Goal: Transaction & Acquisition: Subscribe to service/newsletter

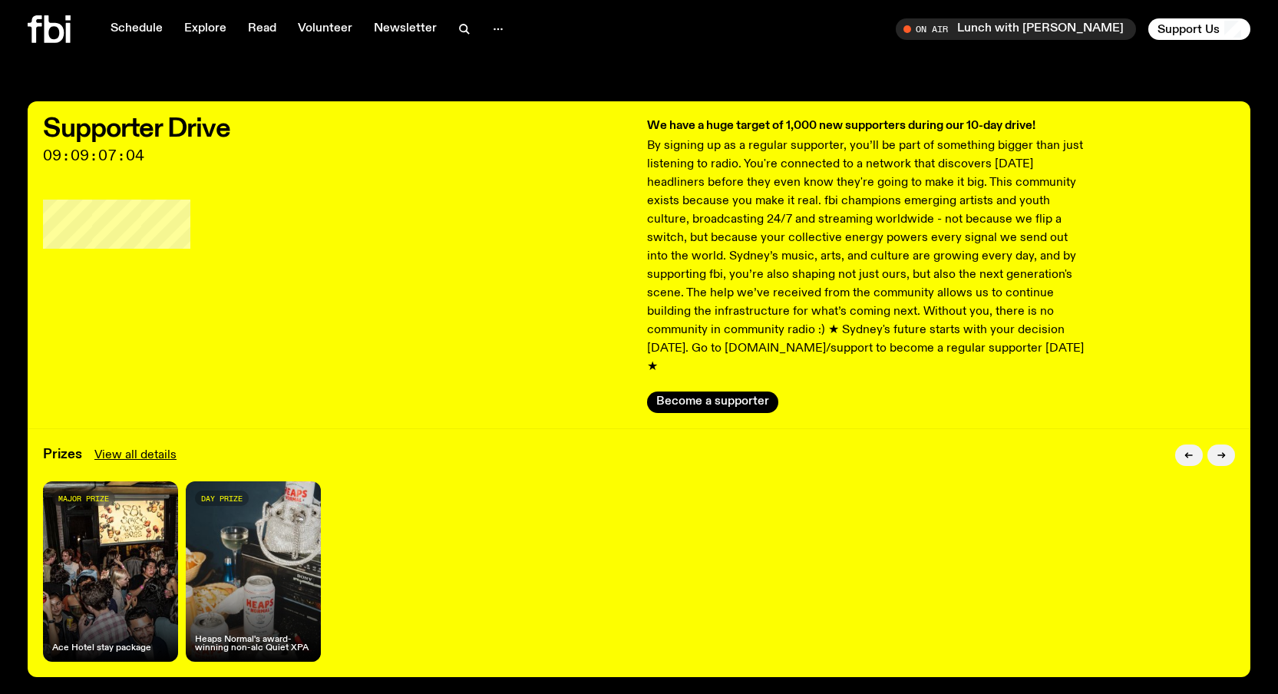
click at [959, 269] on p "By signing up as a regular supporter, you’ll be part of something bigger than j…" at bounding box center [868, 257] width 442 height 240
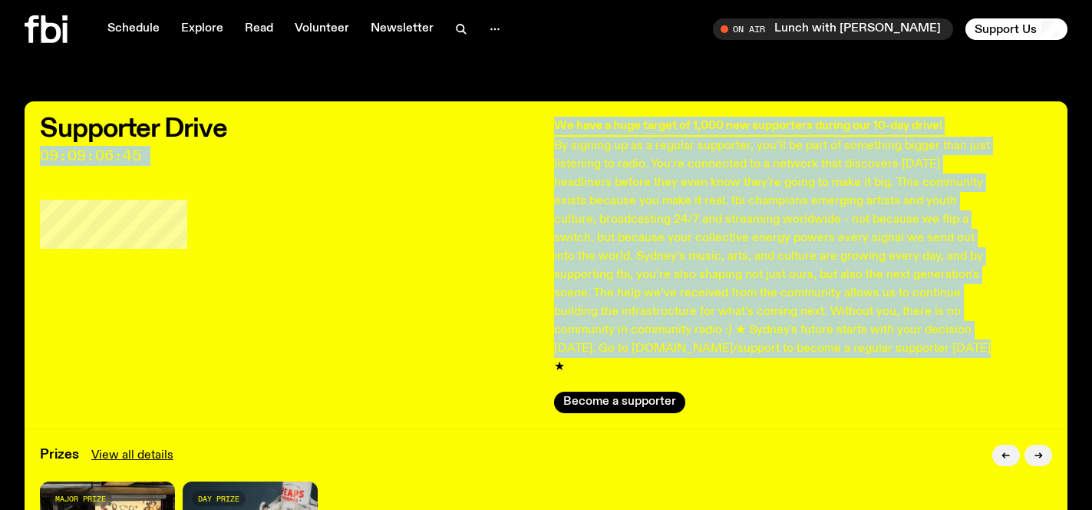
drag, startPoint x: 545, startPoint y: 117, endPoint x: 1058, endPoint y: 349, distance: 562.5
click at [1058, 348] on div "Supporter Drive 09:09:06:45 We have a huge target of 1,000 new supporters durin…" at bounding box center [546, 264] width 1043 height 327
click at [967, 286] on p "By signing up as a regular supporter, you’ll be part of something bigger than j…" at bounding box center [775, 257] width 442 height 240
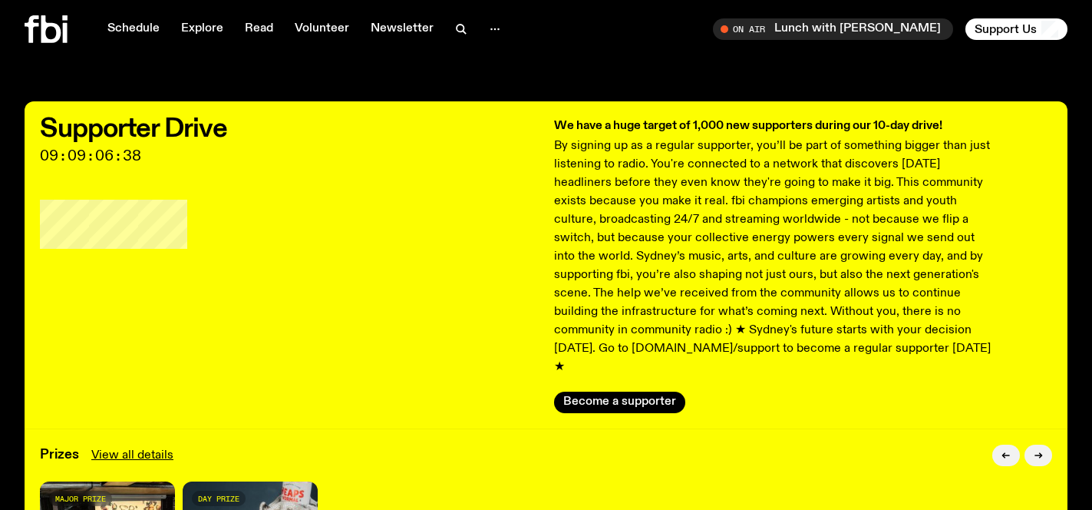
click at [537, 140] on h2 "Supporter Drive" at bounding box center [289, 129] width 499 height 25
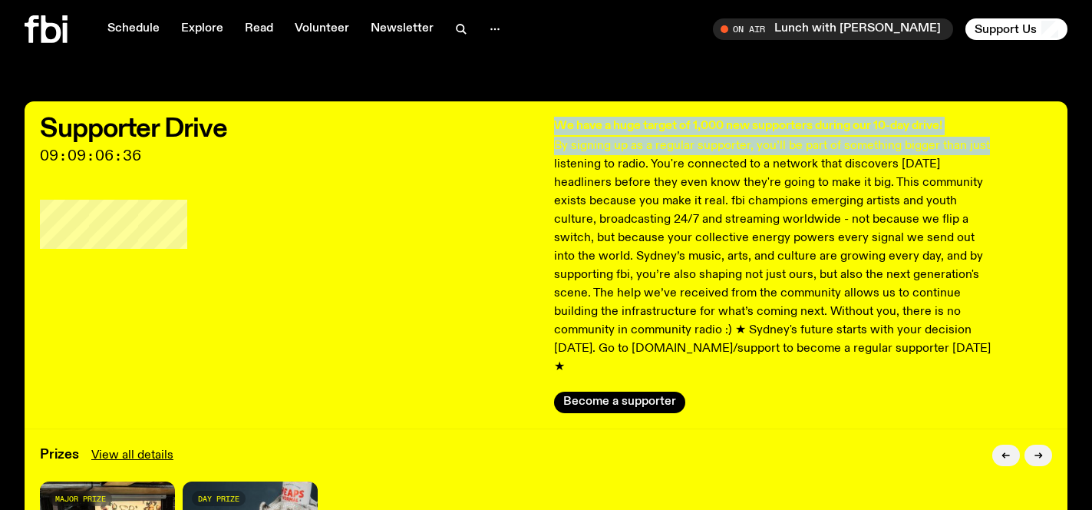
drag, startPoint x: 548, startPoint y: 124, endPoint x: 981, endPoint y: 154, distance: 434.0
click at [981, 154] on div "Supporter Drive 09:09:06:36 We have a huge target of 1,000 new supporters durin…" at bounding box center [546, 264] width 1043 height 327
click at [981, 153] on p "By signing up as a regular supporter, you’ll be part of something bigger than j…" at bounding box center [775, 257] width 442 height 240
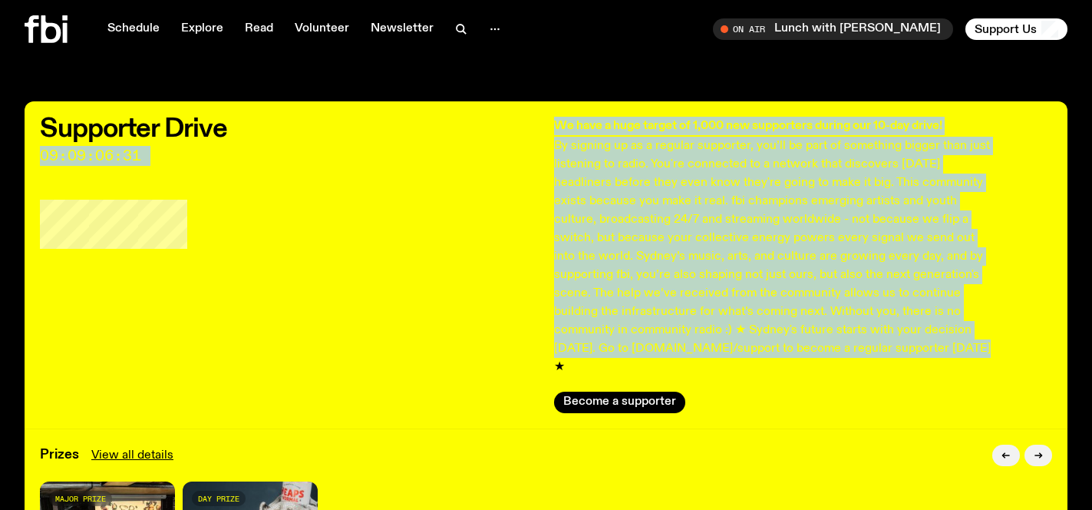
drag, startPoint x: 588, startPoint y: 129, endPoint x: 1043, endPoint y: 348, distance: 505.1
click at [1043, 348] on div "Supporter Drive 09:09:06:31 We have a huge target of 1,000 new supporters durin…" at bounding box center [546, 264] width 1043 height 327
copy div "09:09:06:31 We have a huge target of 1,000 new supporters during our 10-day dri…"
click at [506, 262] on div "Supporter Drive 09:09:04:45" at bounding box center [289, 265] width 499 height 296
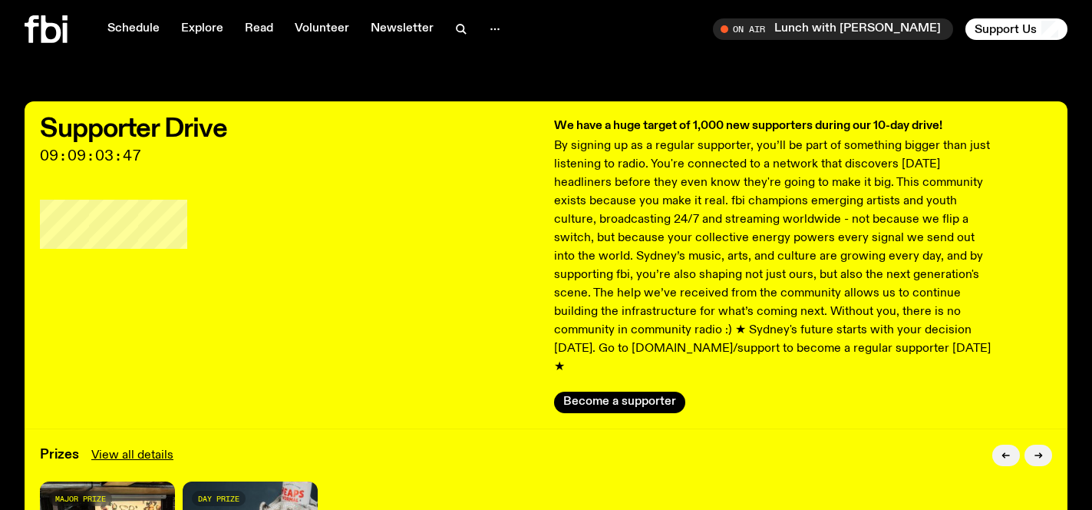
click at [741, 104] on div "Supporter Drive 09:09:03:47 We have a huge target of 1,000 new supporters durin…" at bounding box center [546, 264] width 1043 height 327
click at [595, 392] on button "Become a supporter" at bounding box center [619, 402] width 131 height 21
click at [788, 128] on h3 "We have a huge target of 1,000 new supporters during our 10-day drive!" at bounding box center [775, 126] width 442 height 18
click at [715, 286] on p "By signing up as a regular supporter, you’ll be part of something bigger than j…" at bounding box center [775, 257] width 442 height 240
click at [775, 324] on p "By signing up as a regular supporter, you’ll be part of something bigger than j…" at bounding box center [775, 257] width 442 height 240
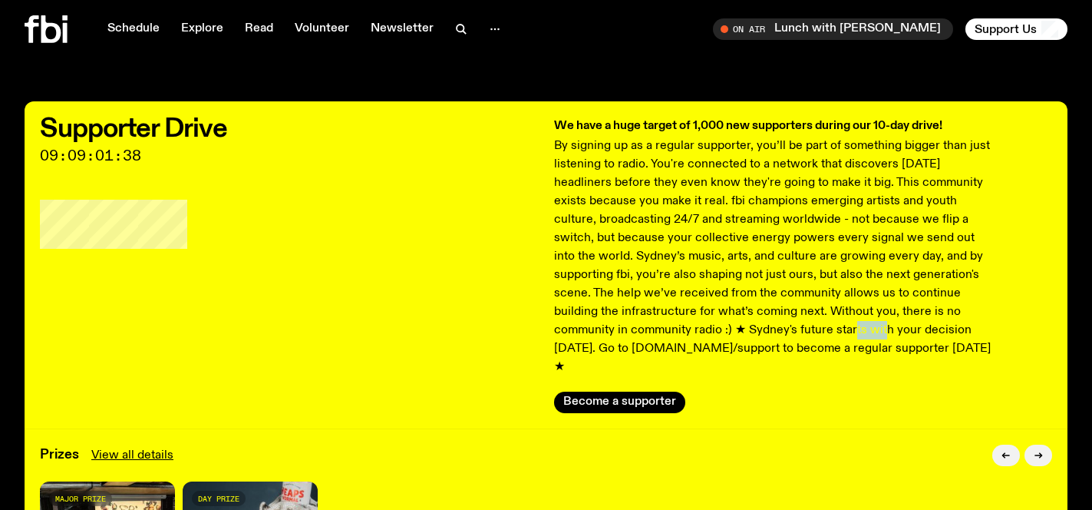
click at [775, 324] on p "By signing up as a regular supporter, you’ll be part of something bigger than j…" at bounding box center [775, 257] width 442 height 240
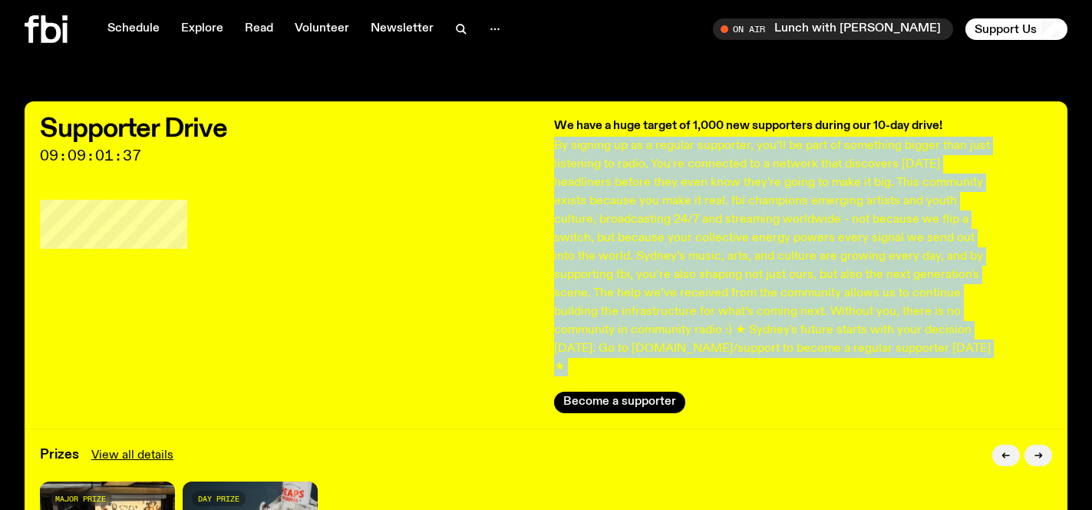
click at [775, 324] on p "By signing up as a regular supporter, you’ll be part of something bigger than j…" at bounding box center [775, 257] width 442 height 240
drag, startPoint x: 786, startPoint y: 294, endPoint x: 782, endPoint y: 287, distance: 7.9
click at [786, 293] on p "By signing up as a regular supporter, you’ll be part of something bigger than j…" at bounding box center [775, 257] width 442 height 240
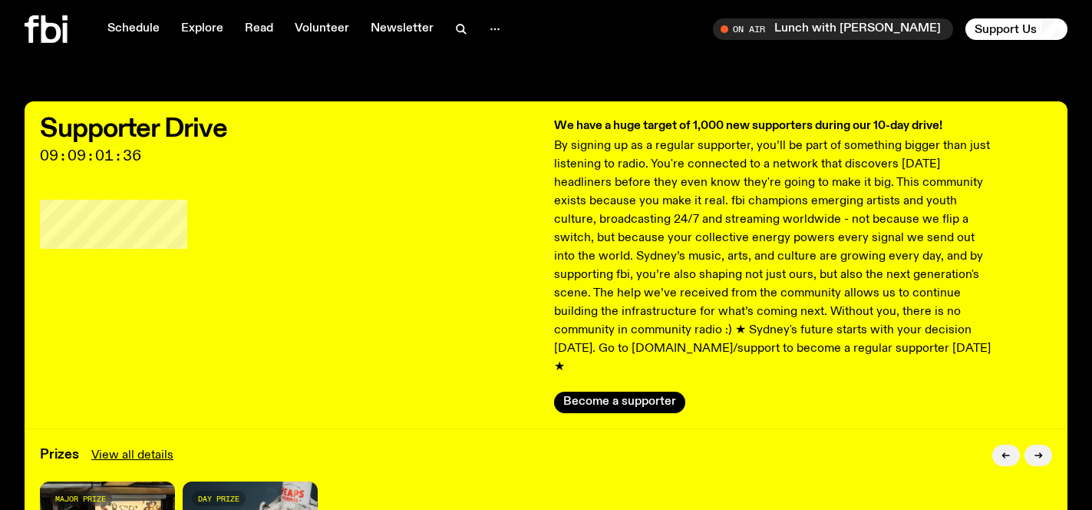
click at [868, 134] on h3 "We have a huge target of 1,000 new supporters during our 10-day drive!" at bounding box center [775, 126] width 442 height 18
click at [471, 185] on div "Supporter Drive 09:09:01:35" at bounding box center [289, 265] width 499 height 296
click at [844, 218] on p "By signing up as a regular supporter, you’ll be part of something bigger than j…" at bounding box center [775, 257] width 442 height 240
click at [932, 233] on p "By signing up as a regular supporter, you’ll be part of something bigger than j…" at bounding box center [775, 257] width 442 height 240
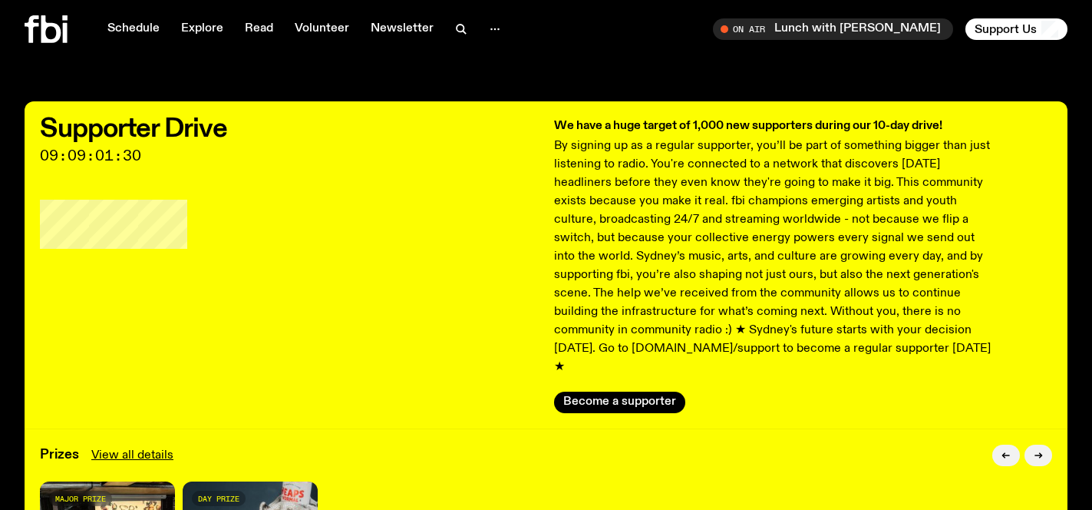
click at [936, 260] on p "By signing up as a regular supporter, you’ll be part of something bigger than j…" at bounding box center [775, 257] width 442 height 240
click at [406, 286] on div "Supporter Drive 09:09:00:57" at bounding box center [289, 265] width 499 height 296
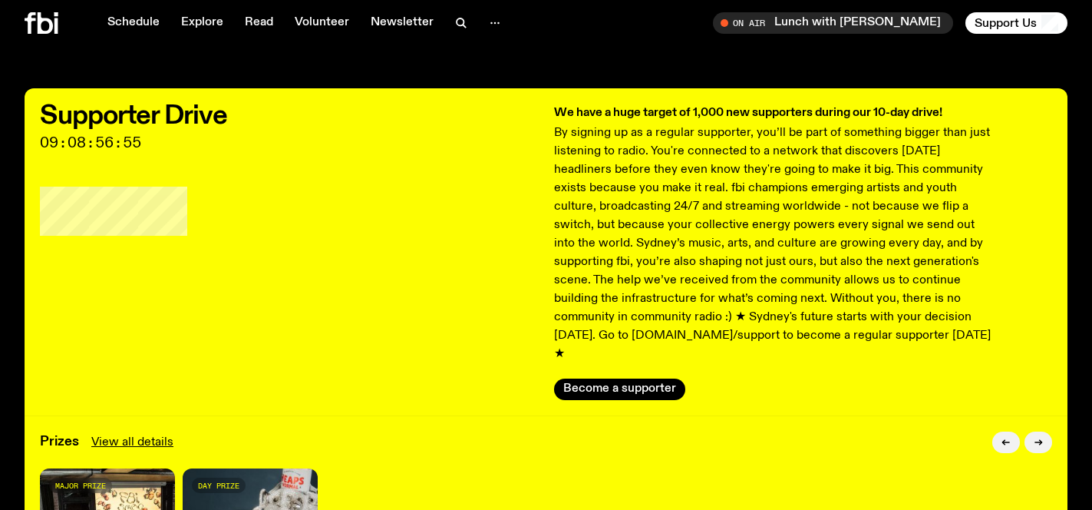
click at [603, 134] on p "By signing up as a regular supporter, you’ll be part of something bigger than j…" at bounding box center [775, 244] width 442 height 240
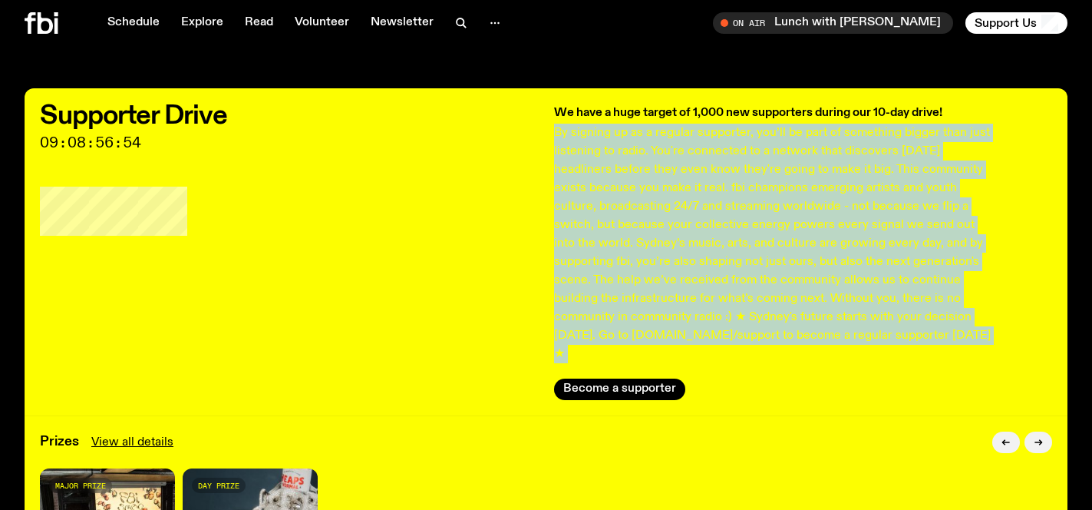
click at [603, 134] on p "By signing up as a regular supporter, you’ll be part of something bigger than j…" at bounding box center [775, 244] width 442 height 240
click at [563, 141] on p "By signing up as a regular supporter, you’ll be part of something bigger than j…" at bounding box center [775, 244] width 442 height 240
